Goal: Information Seeking & Learning: Learn about a topic

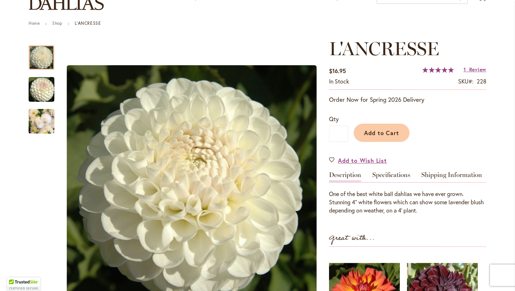
scroll to position [68, 0]
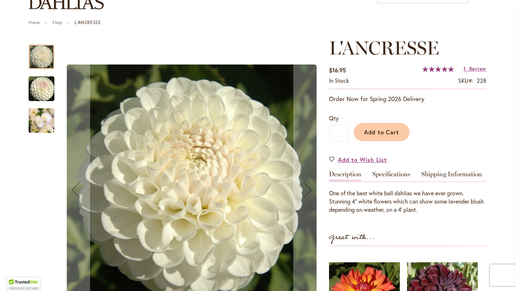
click at [40, 119] on img "L'ANCRESSE" at bounding box center [42, 120] width 26 height 34
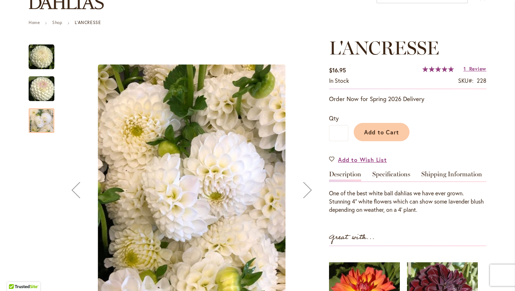
click at [46, 92] on img "L'ANCRESSE" at bounding box center [42, 89] width 52 height 34
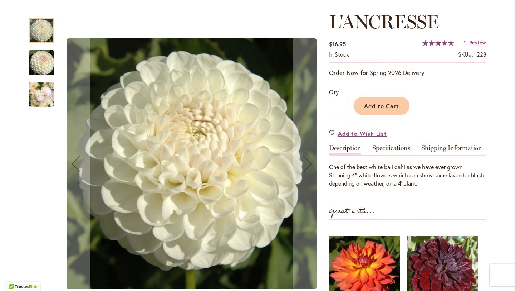
scroll to position [94, 0]
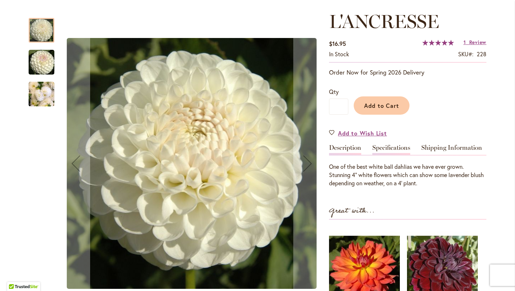
click at [398, 148] on link "Specifications" at bounding box center [392, 149] width 38 height 10
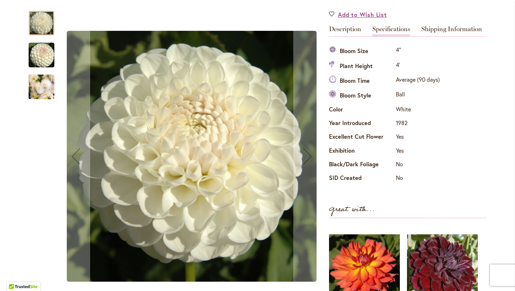
scroll to position [208, 0]
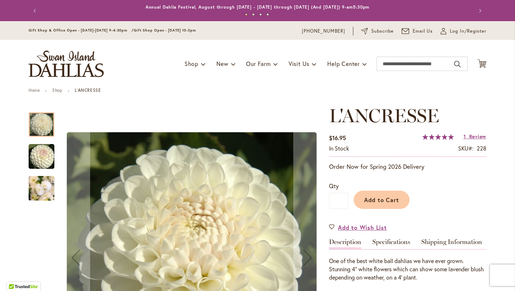
click at [43, 149] on img "L'ANCRESSE" at bounding box center [42, 156] width 52 height 34
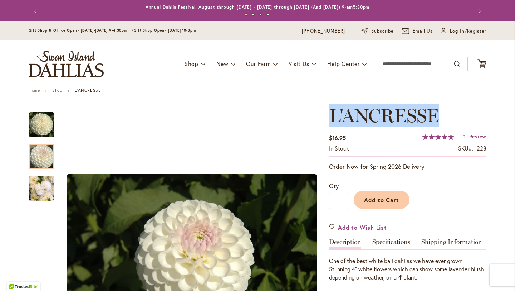
drag, startPoint x: 332, startPoint y: 115, endPoint x: 506, endPoint y: 115, distance: 174.3
copy span "L'ANCRESSE"
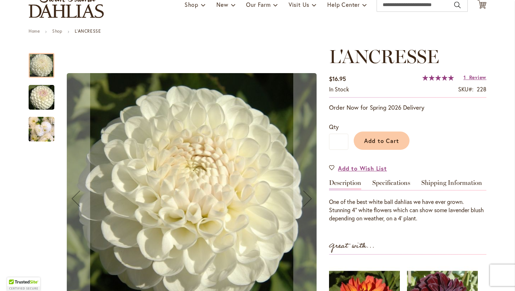
scroll to position [135, 0]
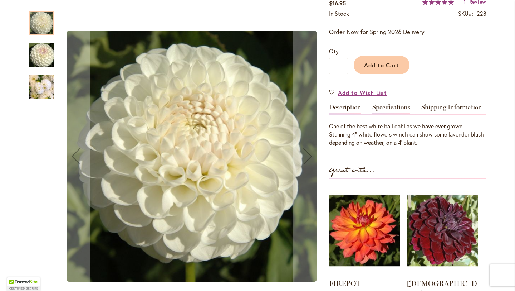
click at [385, 112] on link "Specifications" at bounding box center [392, 109] width 38 height 10
